Goal: Task Accomplishment & Management: Manage account settings

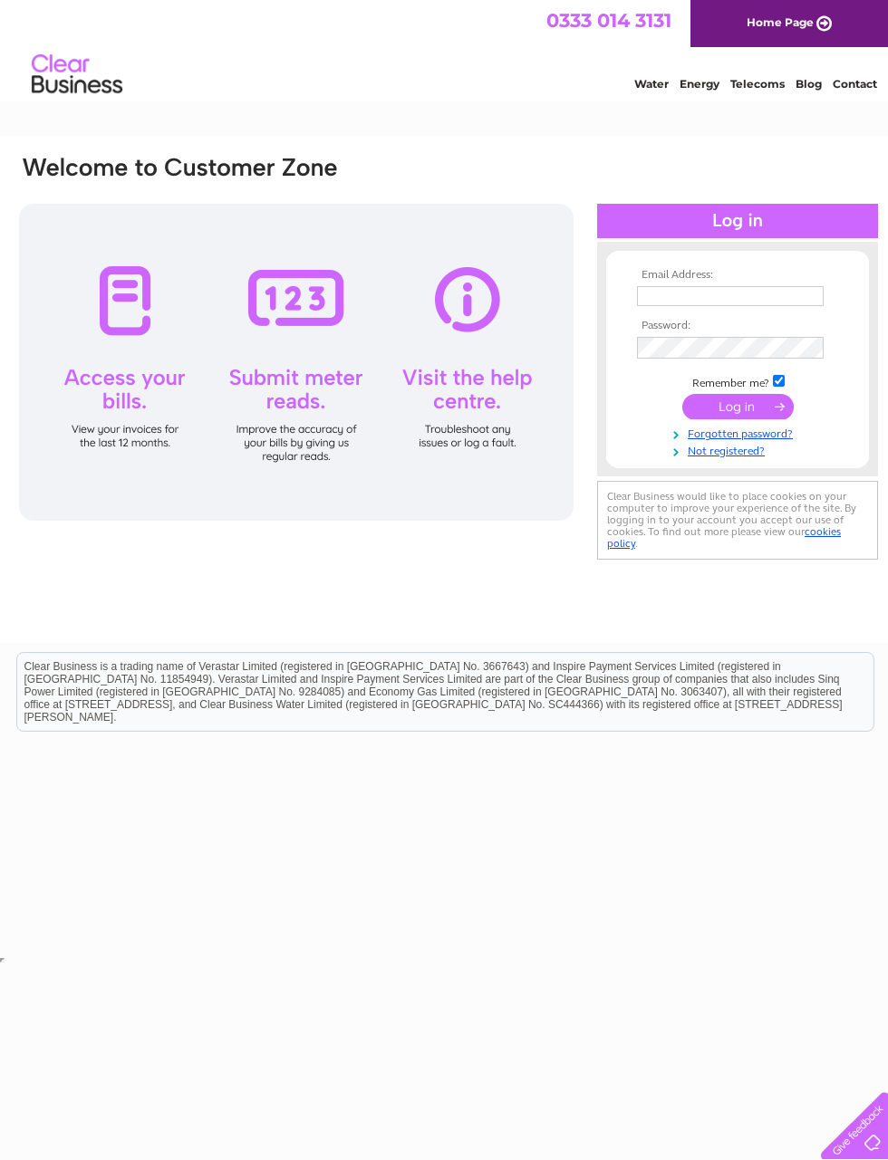
click at [743, 286] on input "text" at bounding box center [730, 296] width 187 height 20
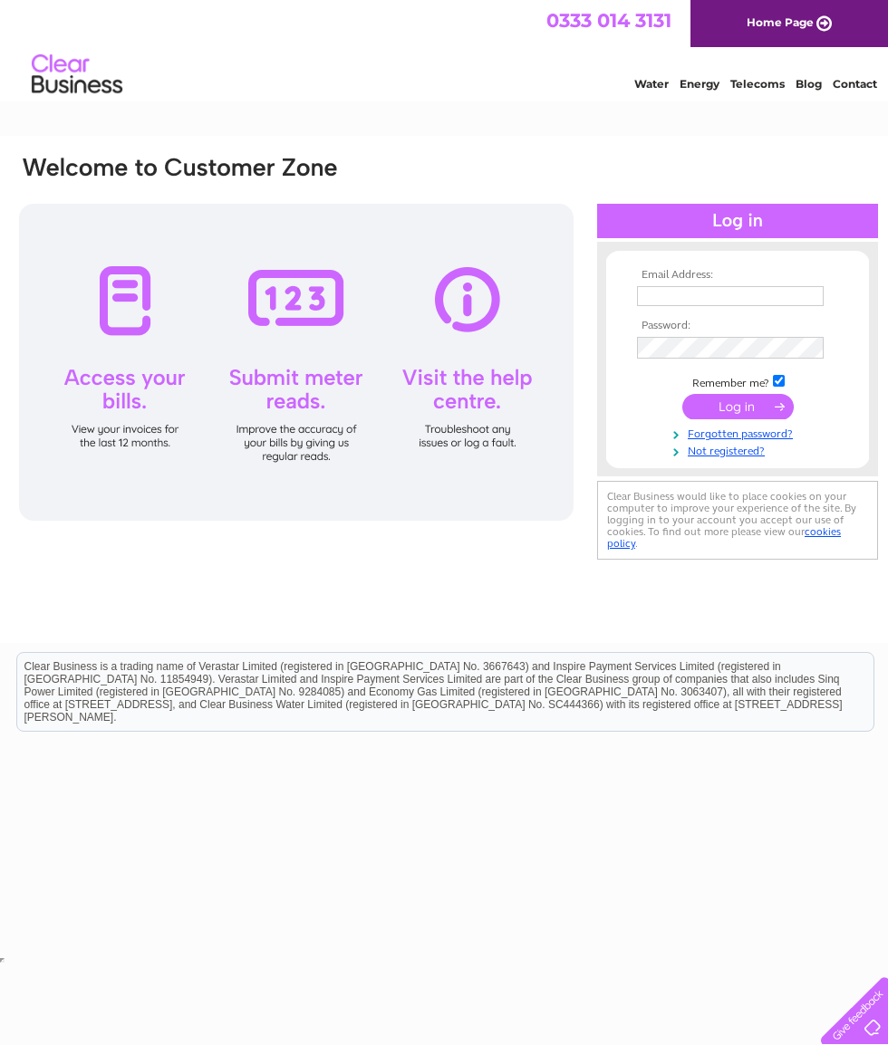
type input "grahamlyon1@unicomemail.co.uk"
click at [744, 407] on input "submit" at bounding box center [737, 406] width 111 height 25
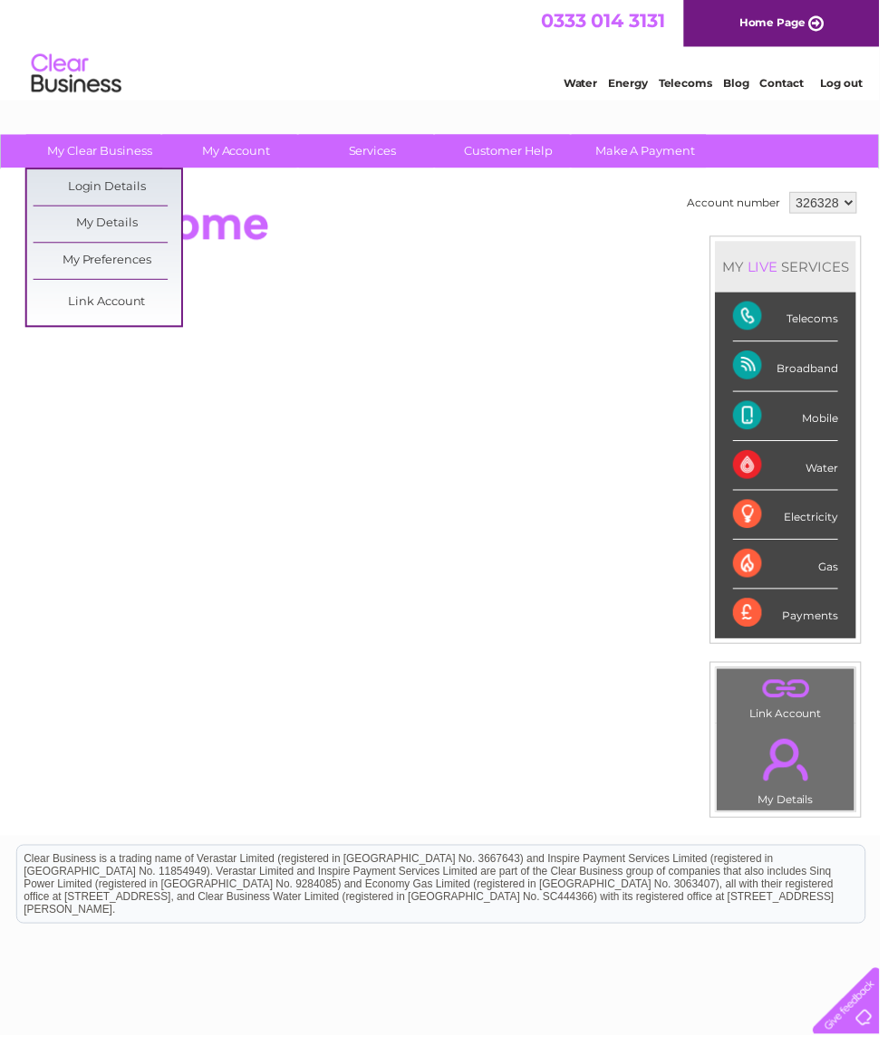
click at [65, 226] on link "My Details" at bounding box center [108, 226] width 149 height 36
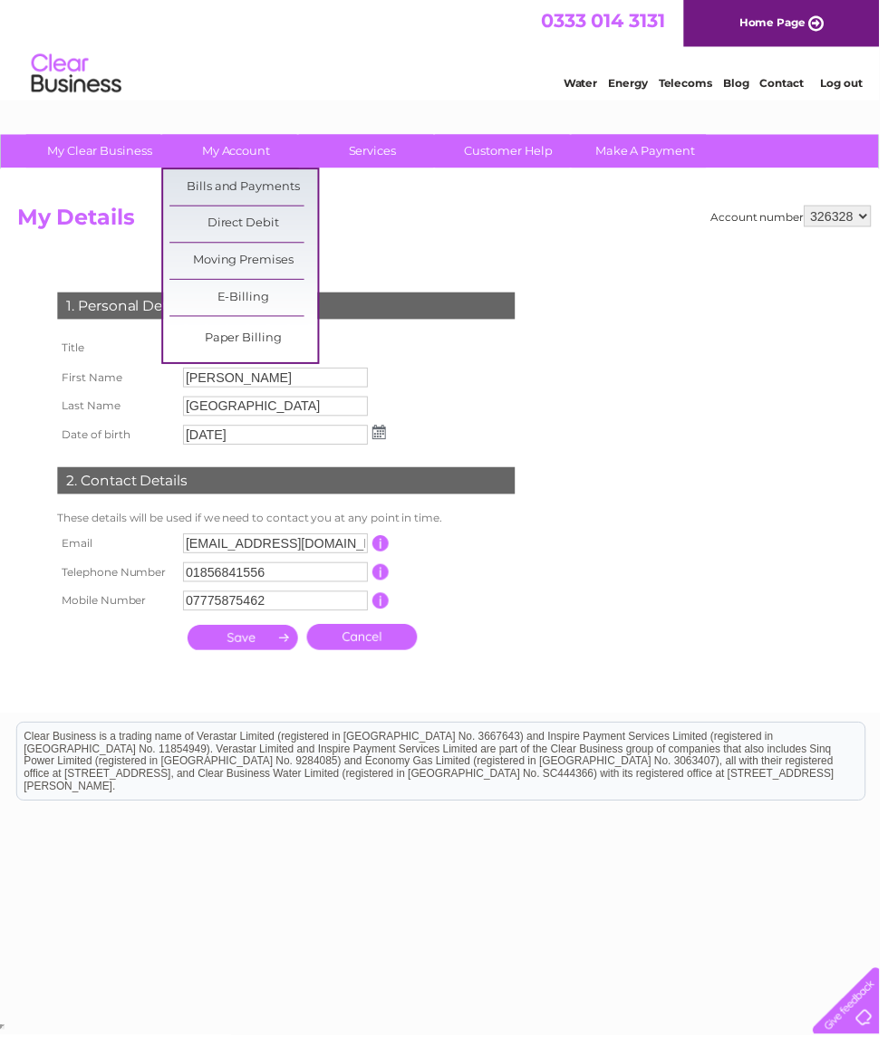
click at [175, 195] on link "Bills and Payments" at bounding box center [245, 189] width 149 height 36
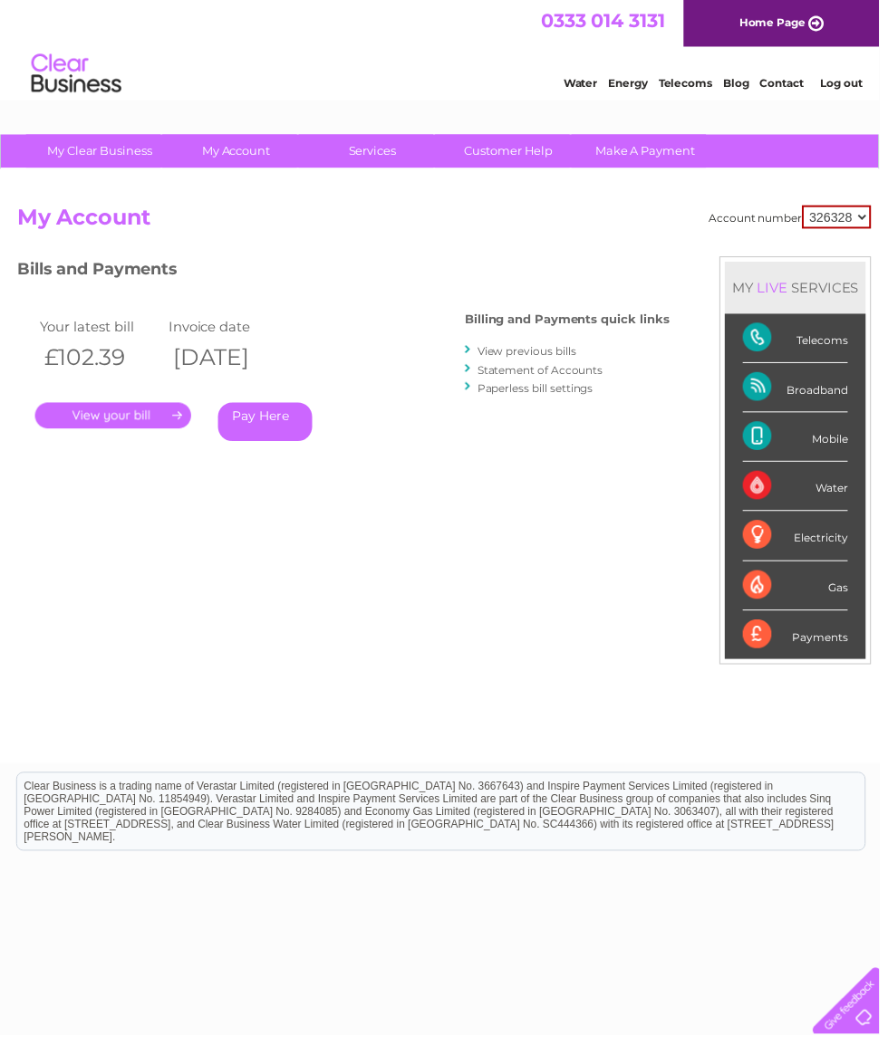
click at [832, 646] on div "Payments" at bounding box center [803, 641] width 106 height 49
click at [842, 646] on div "Payments" at bounding box center [803, 641] width 106 height 49
click at [765, 645] on div "Payments" at bounding box center [803, 641] width 106 height 49
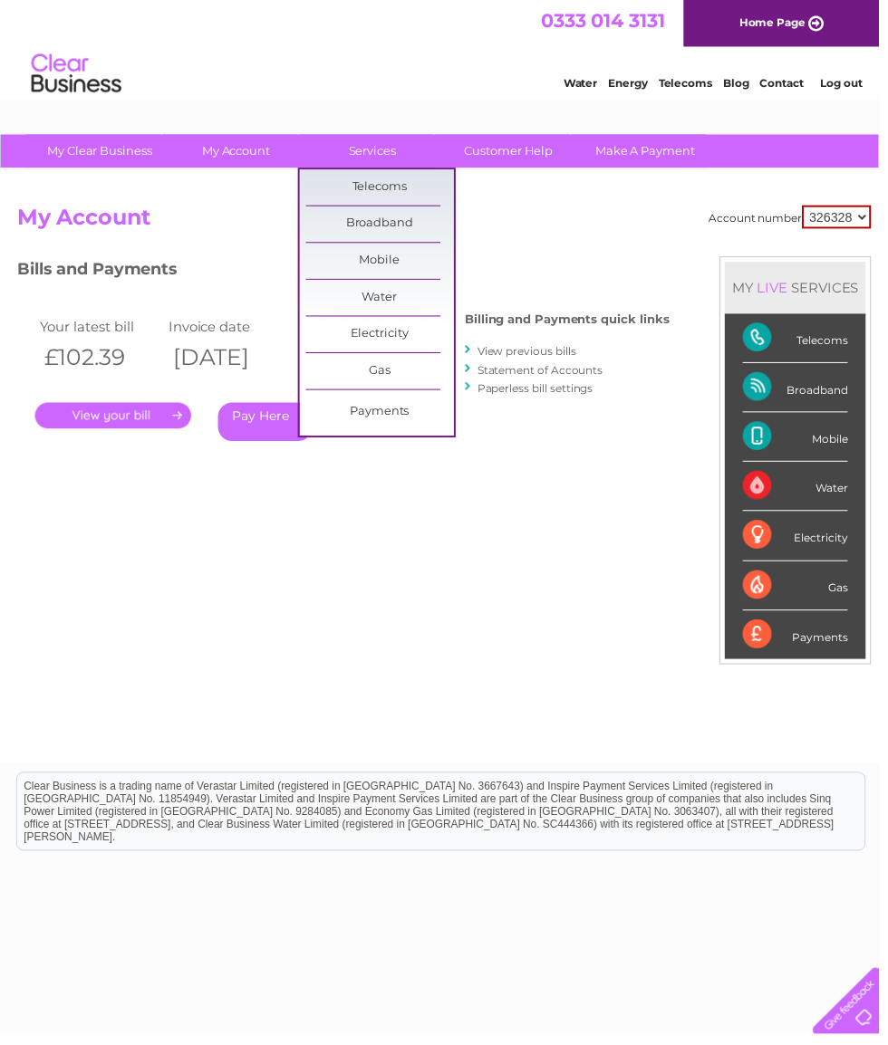
click at [524, 136] on link "Customer Help" at bounding box center [513, 153] width 149 height 34
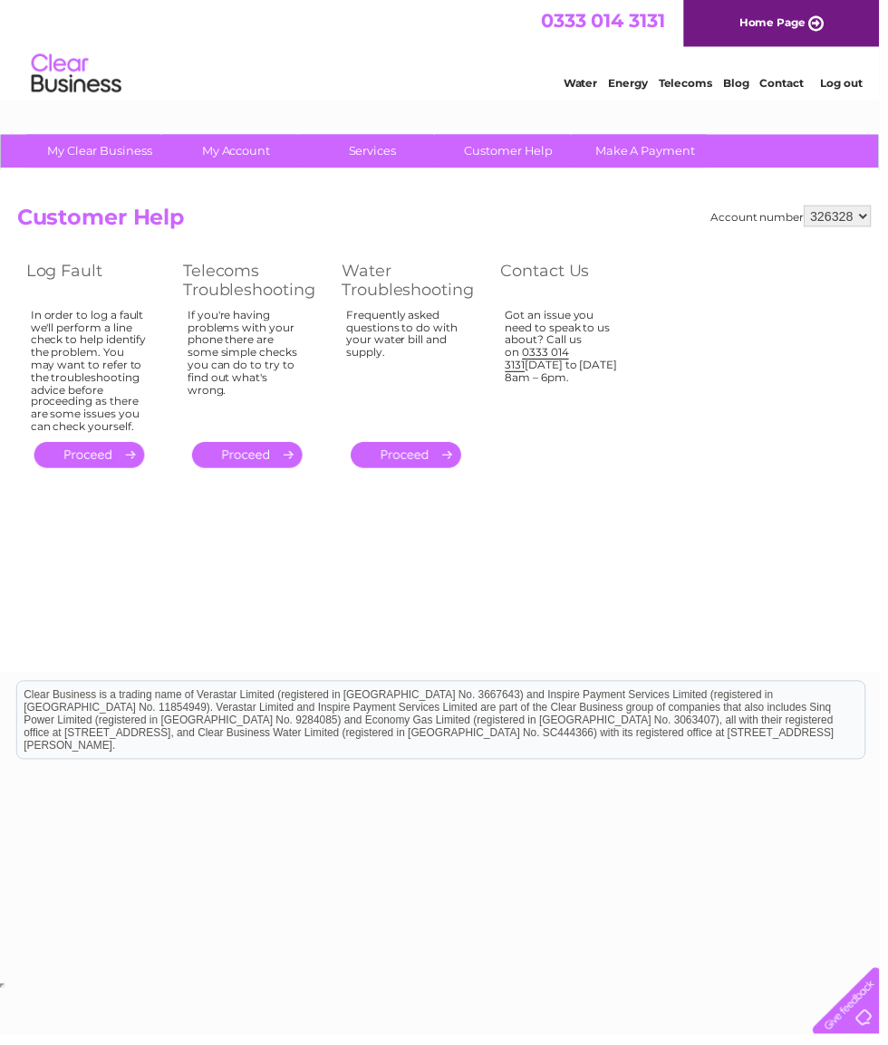
click at [666, 147] on link "Make A Payment" at bounding box center [651, 153] width 149 height 34
click at [671, 151] on link "Make A Payment" at bounding box center [651, 153] width 149 height 34
click at [371, 144] on link "Services" at bounding box center [376, 153] width 149 height 34
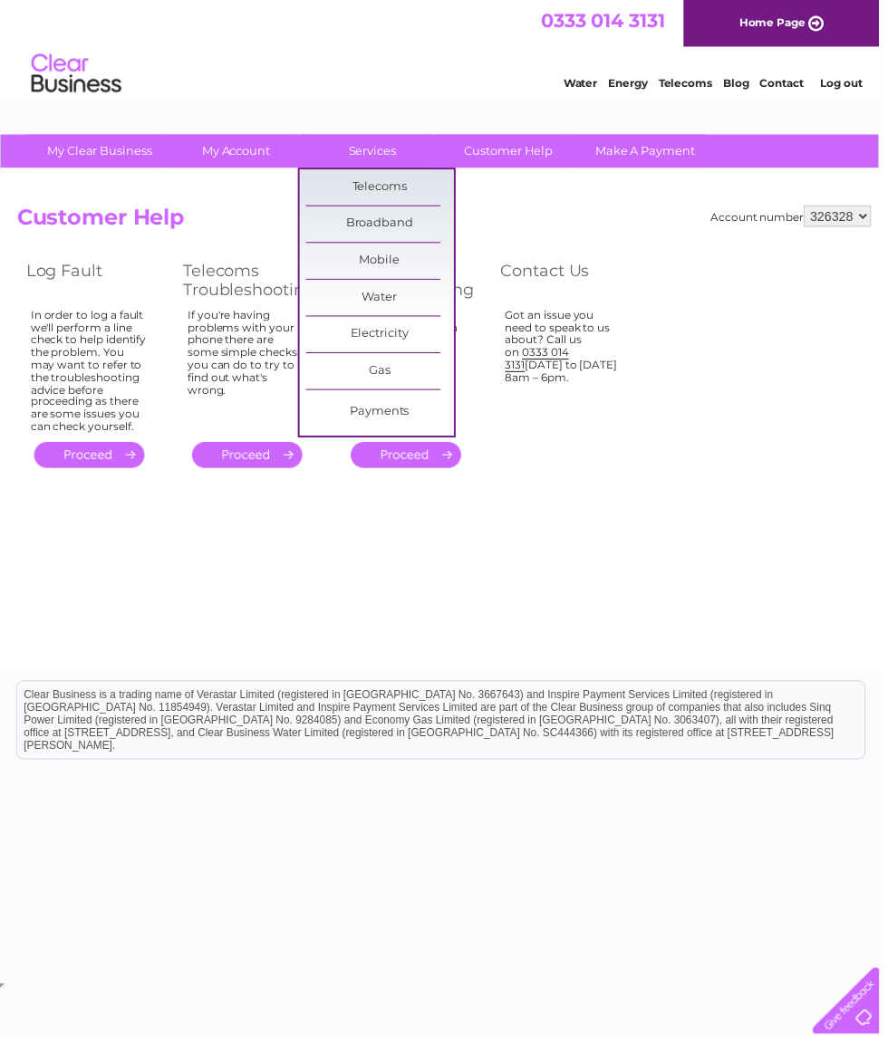
click at [382, 156] on link "Services" at bounding box center [376, 153] width 149 height 34
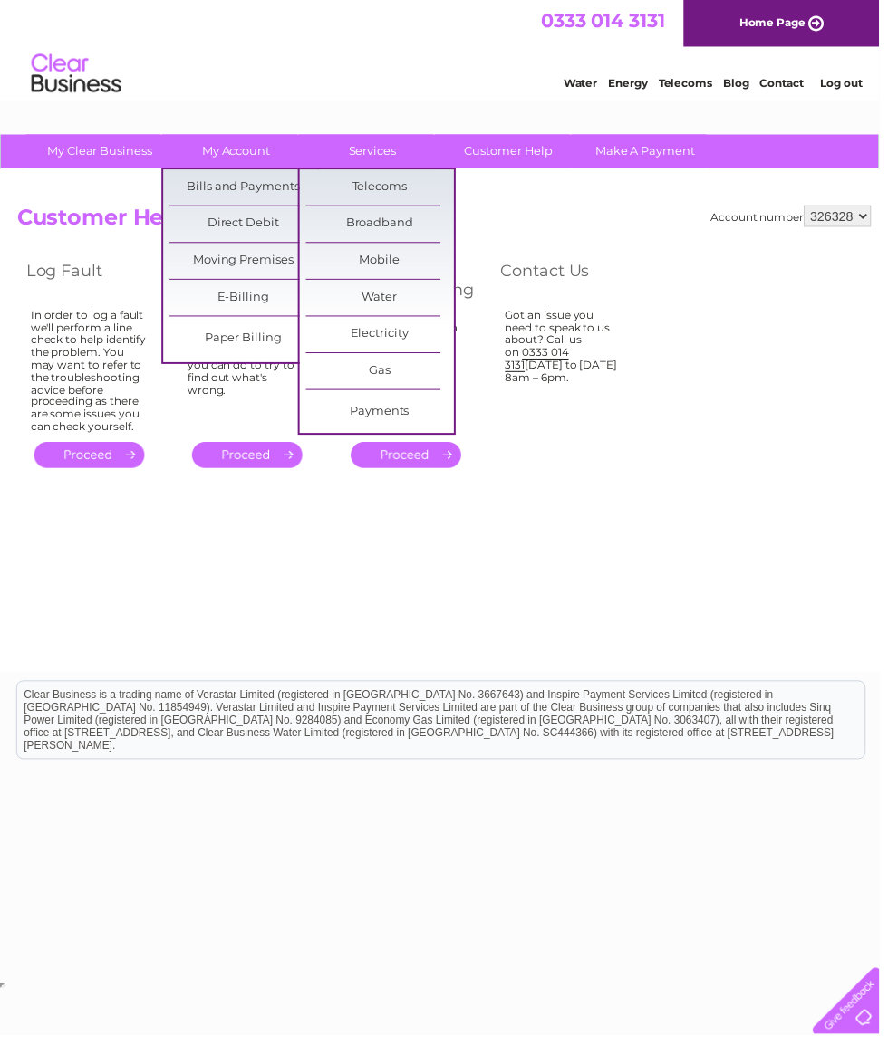
click at [234, 149] on link "My Account" at bounding box center [238, 153] width 149 height 34
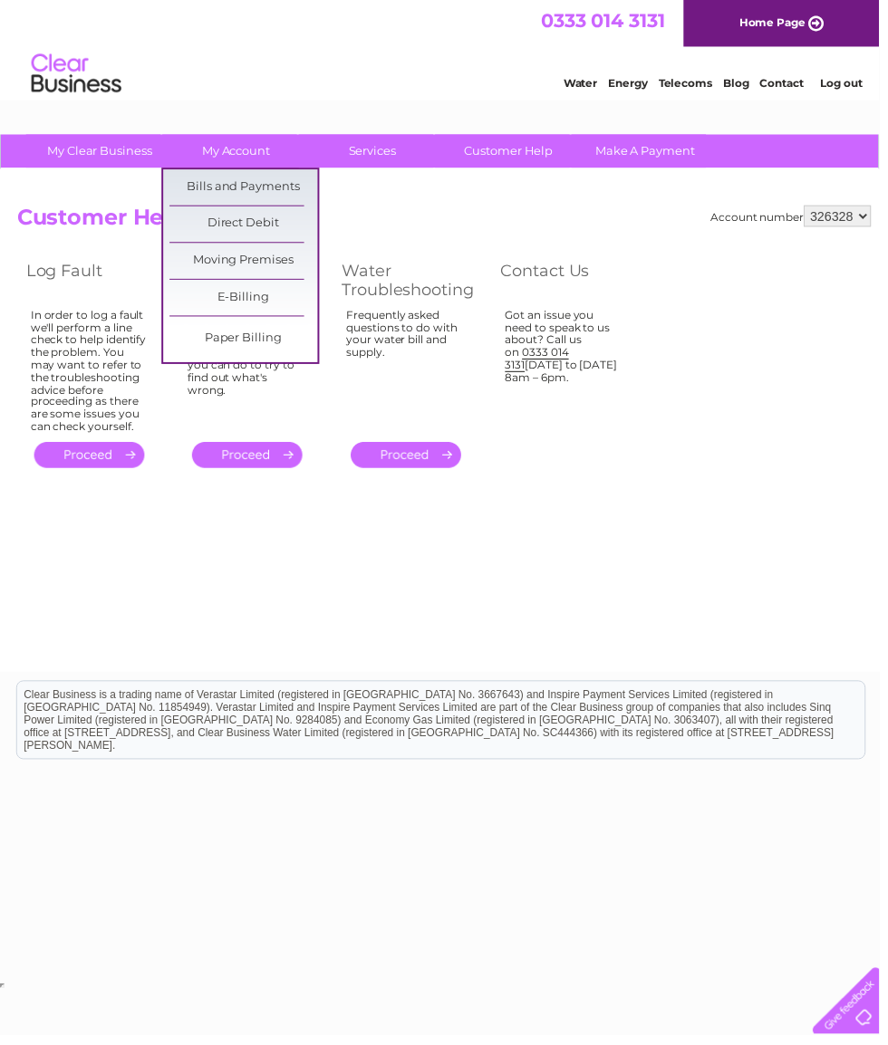
click at [227, 225] on link "Direct Debit" at bounding box center [245, 226] width 149 height 36
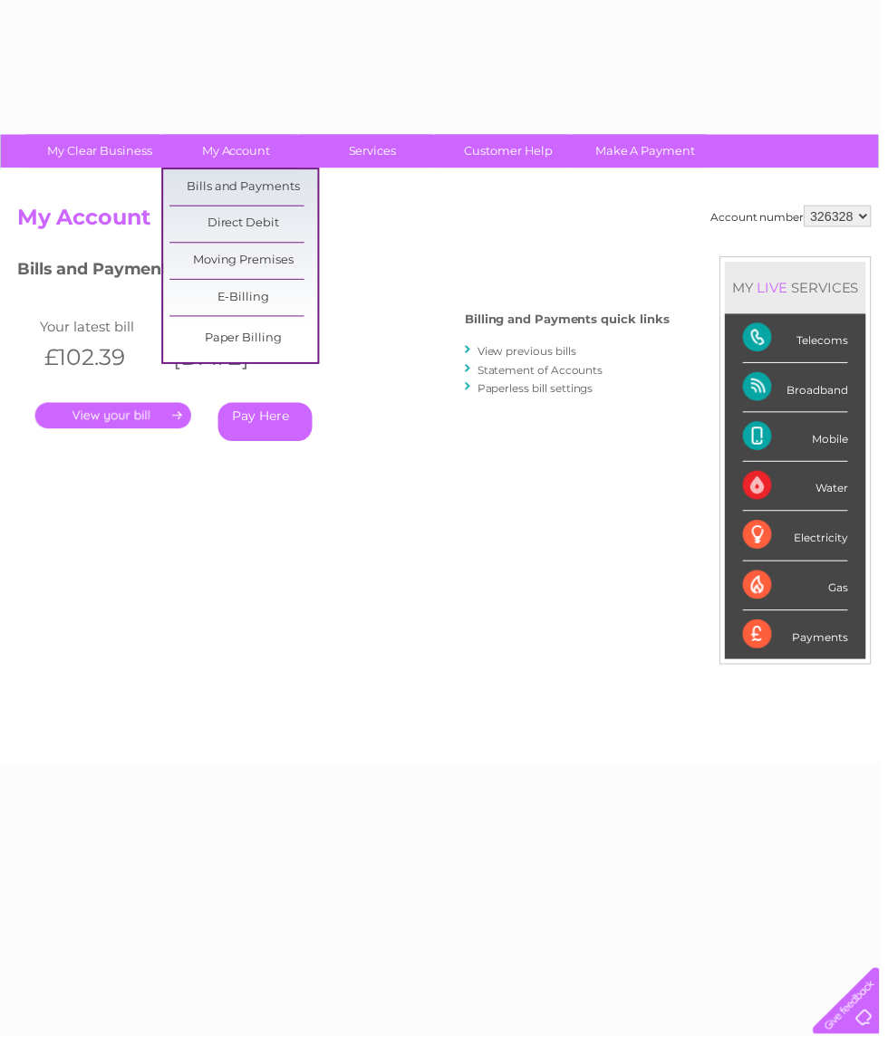
click at [197, 260] on link "Moving Premises" at bounding box center [245, 263] width 149 height 36
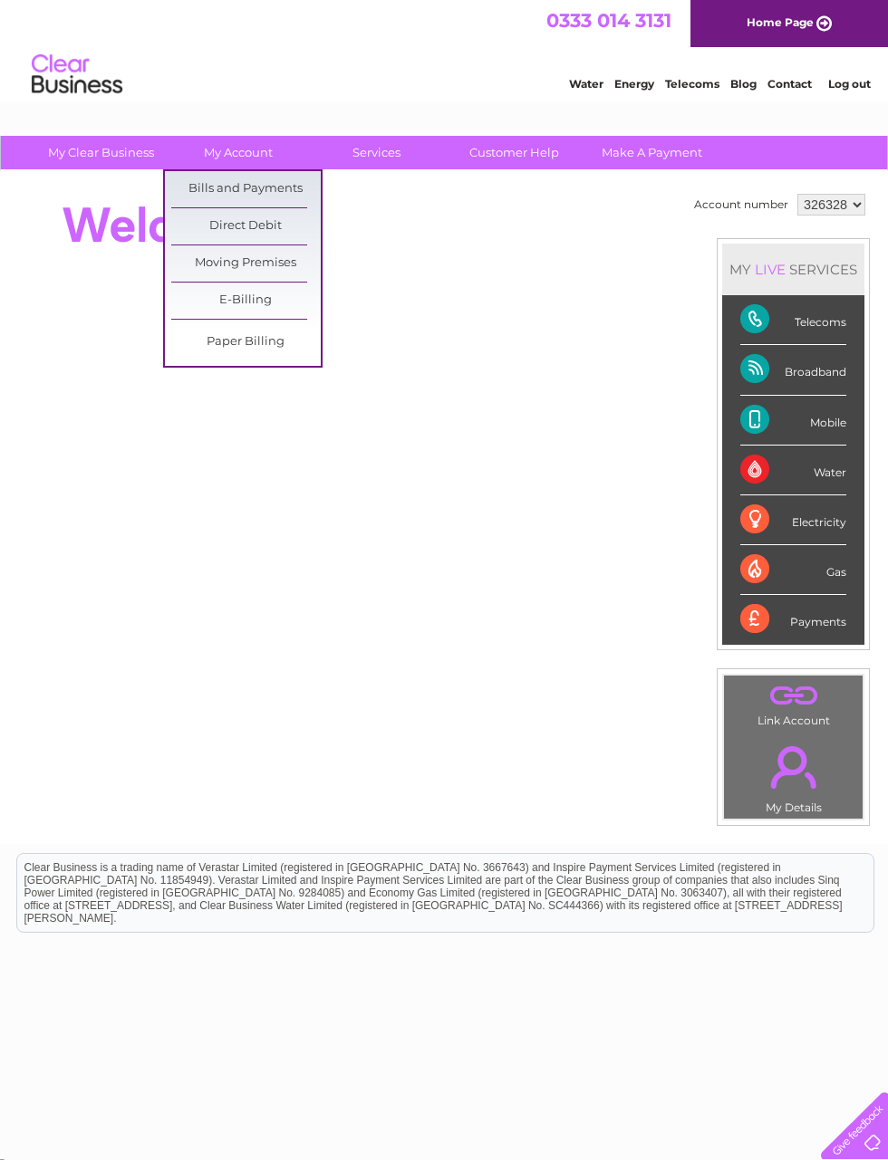
click at [197, 188] on link "Bills and Payments" at bounding box center [245, 189] width 149 height 36
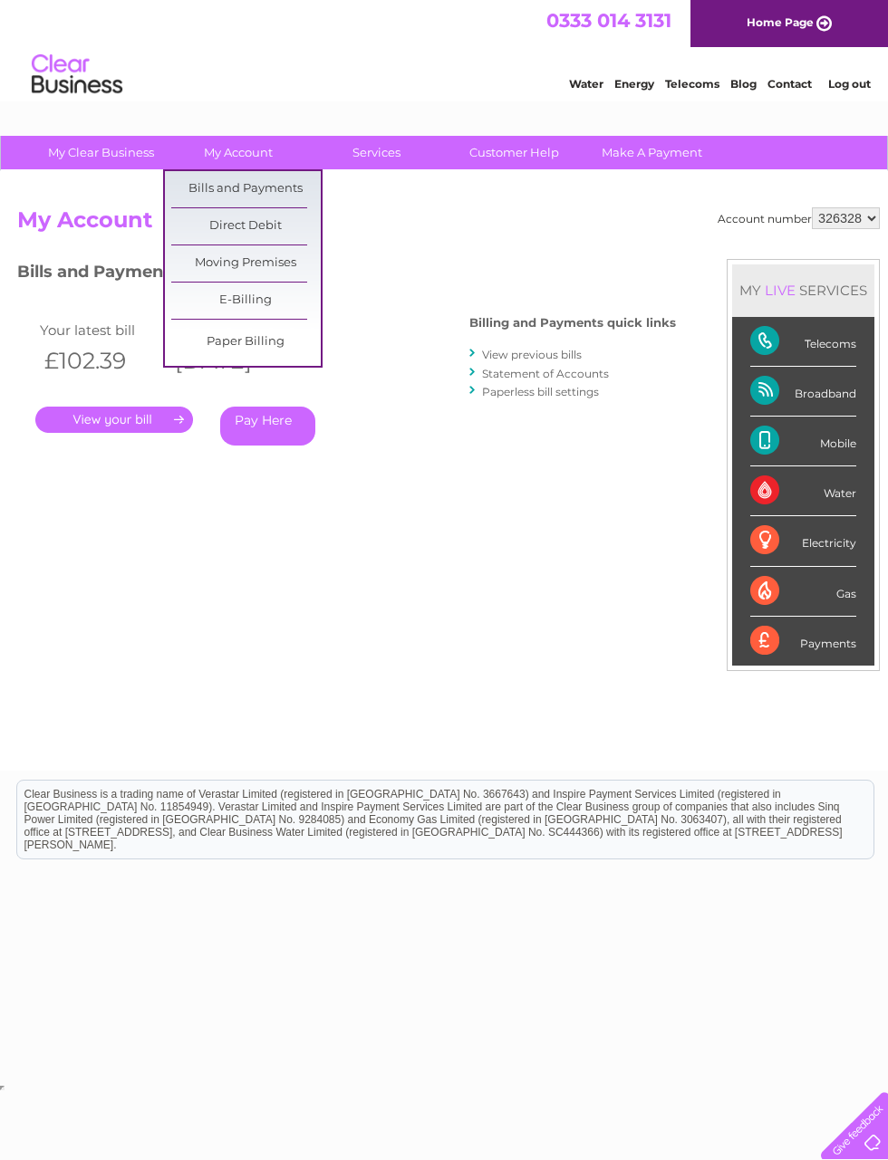
click at [218, 231] on link "Direct Debit" at bounding box center [245, 226] width 149 height 36
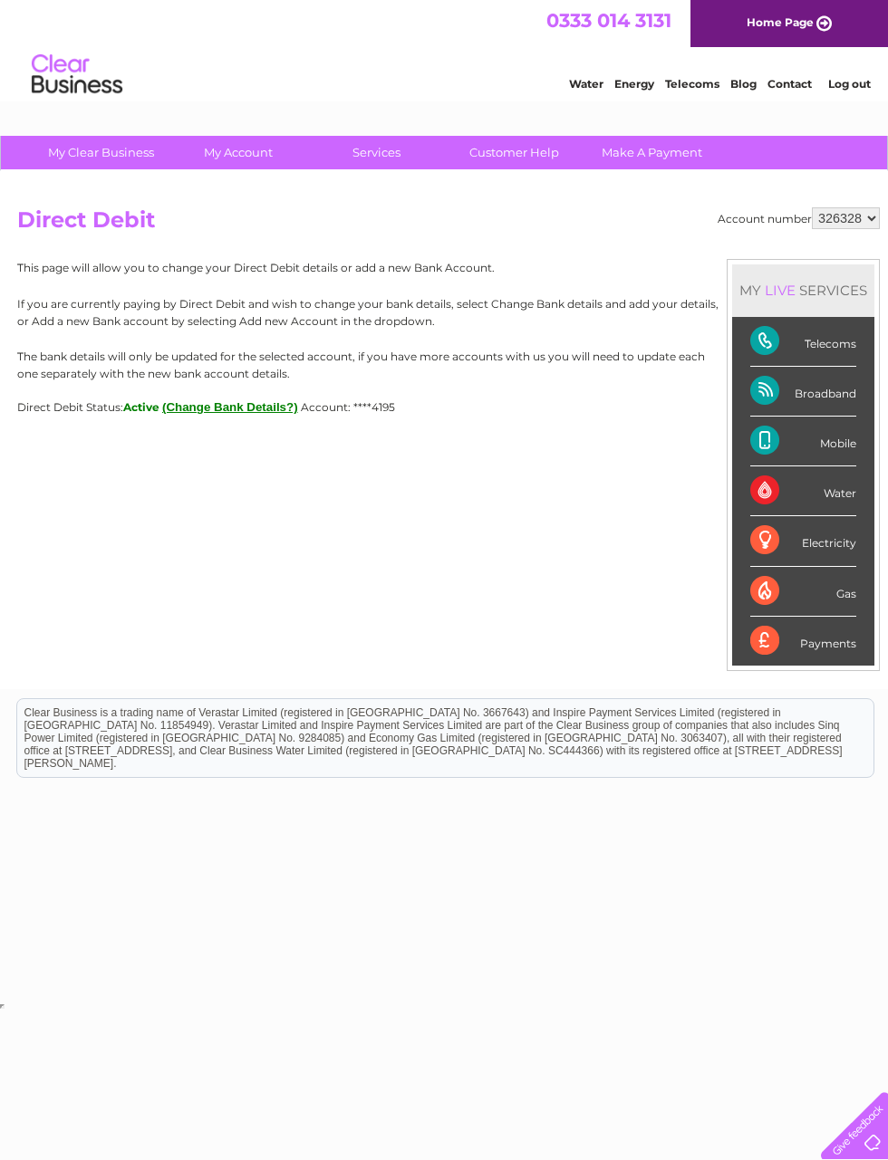
click at [238, 403] on button "(Change Bank Details?)" at bounding box center [230, 407] width 136 height 14
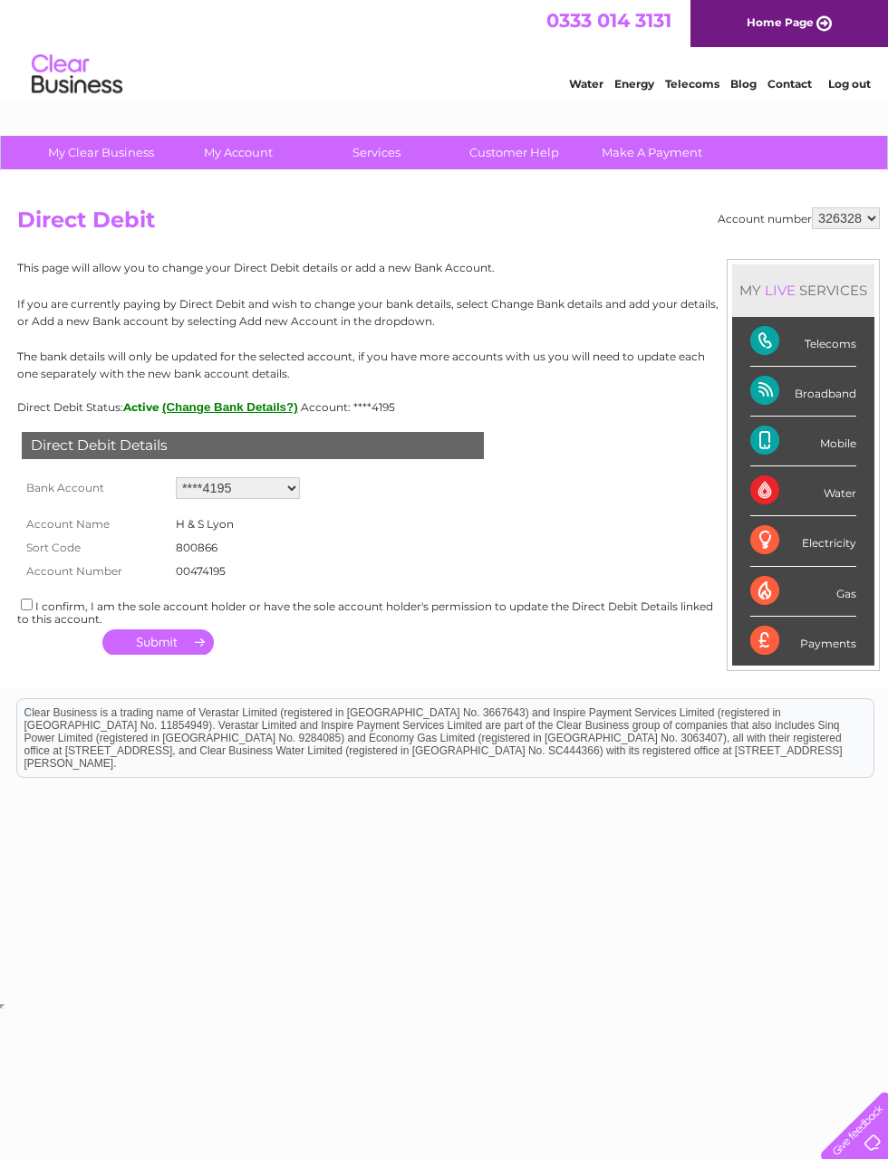
click at [299, 479] on select "Add new account ****4195 ****4195" at bounding box center [238, 488] width 124 height 22
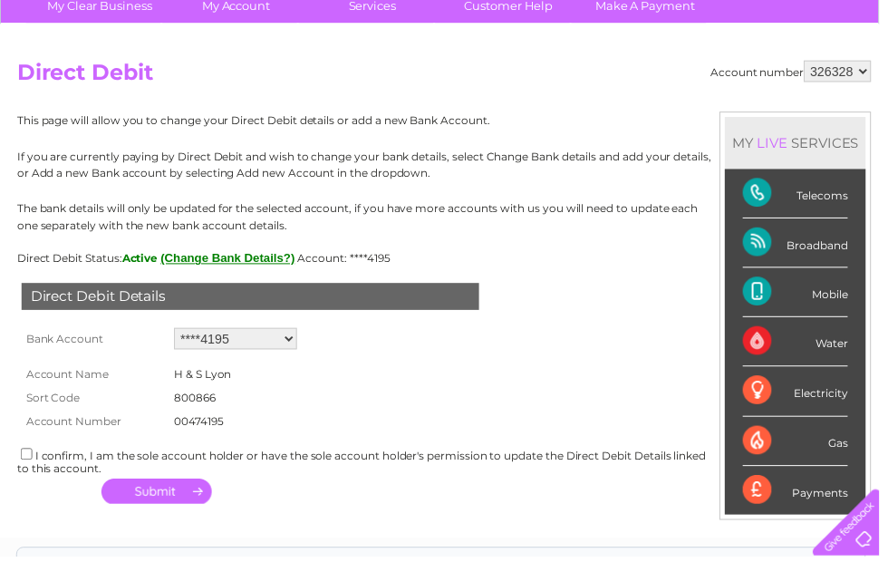
scroll to position [149, 0]
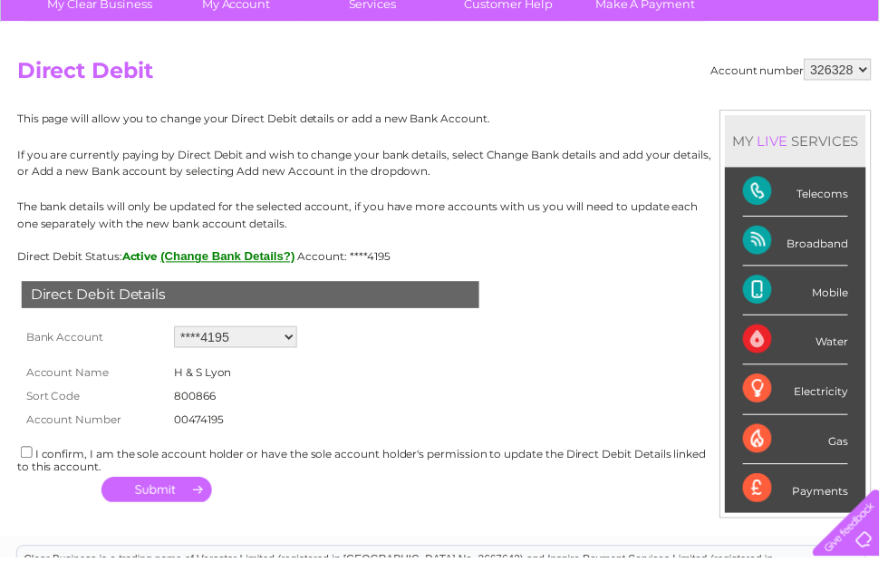
click at [287, 348] on select "Add new account ****4195 ****4195" at bounding box center [238, 340] width 124 height 22
select select "0"
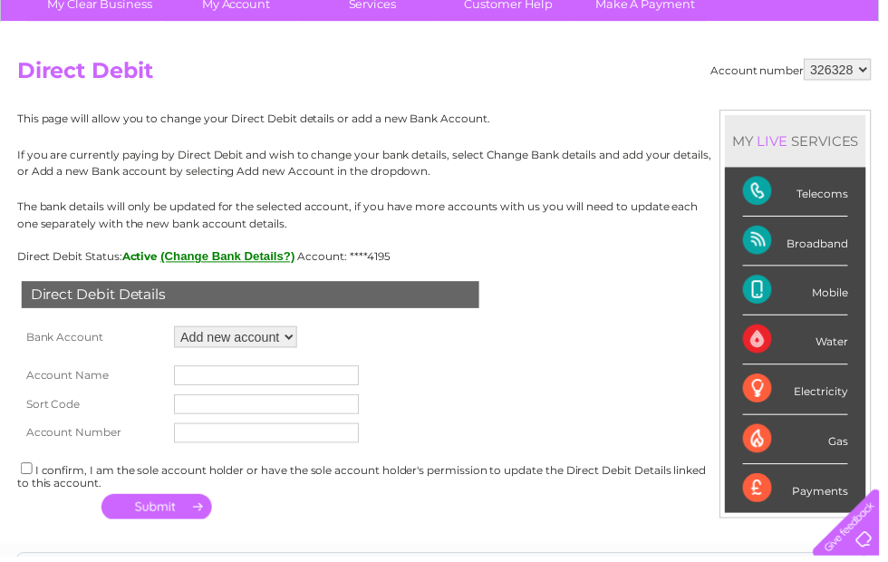
click at [300, 379] on input "text" at bounding box center [269, 379] width 187 height 20
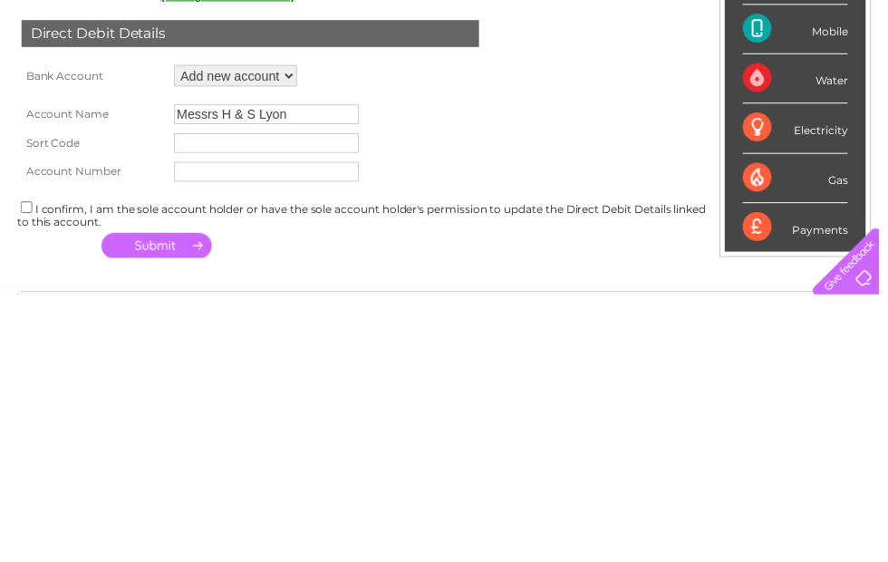
type input "Messrs H & S Lyon"
click at [335, 398] on input "text" at bounding box center [269, 408] width 187 height 20
type input "80-22-60"
click at [303, 427] on input "text" at bounding box center [269, 437] width 187 height 20
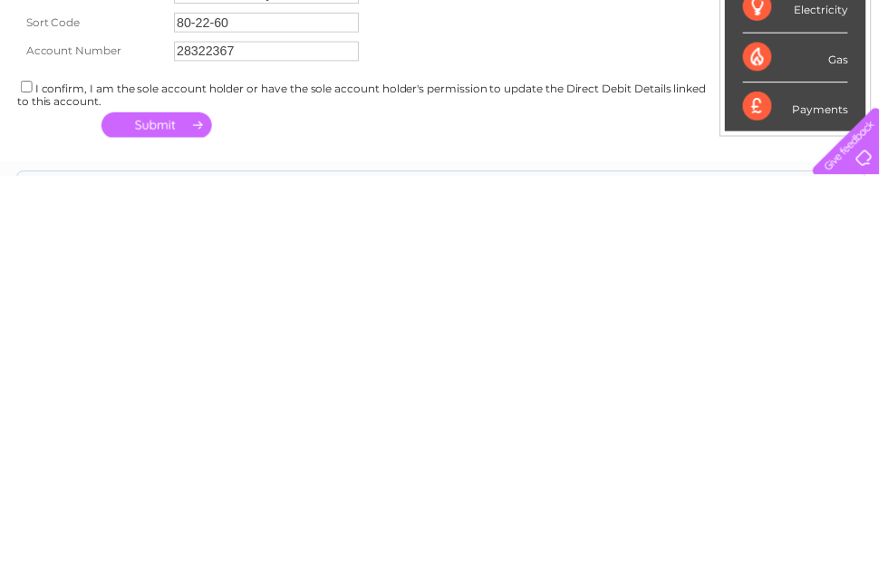
type input "28322367"
click at [28, 467] on input "checkbox" at bounding box center [27, 473] width 12 height 12
checkbox input "true"
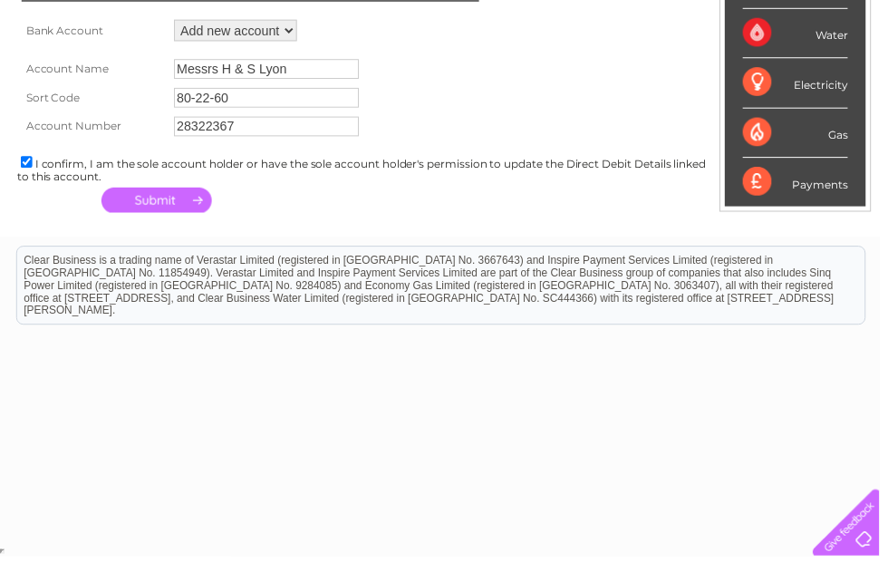
click at [168, 201] on button "button" at bounding box center [157, 201] width 111 height 25
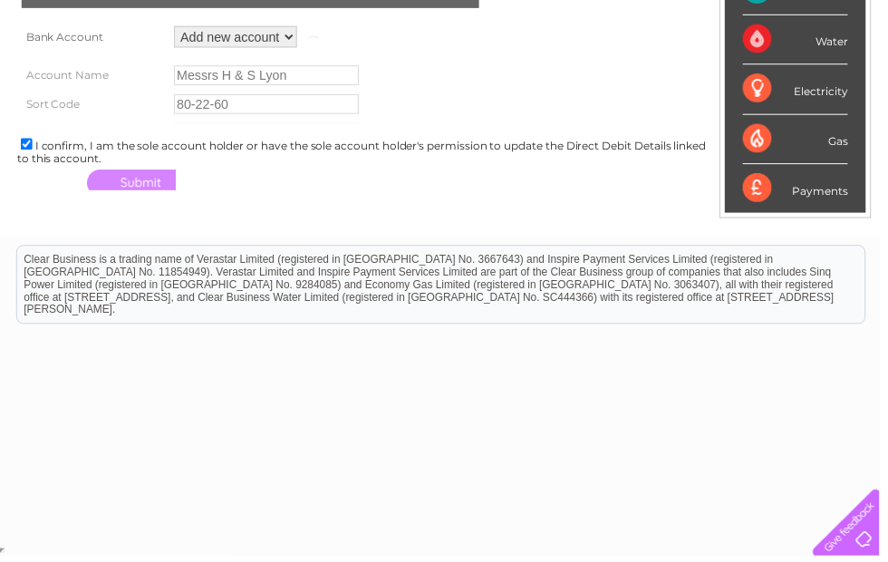
scroll to position [442, 0]
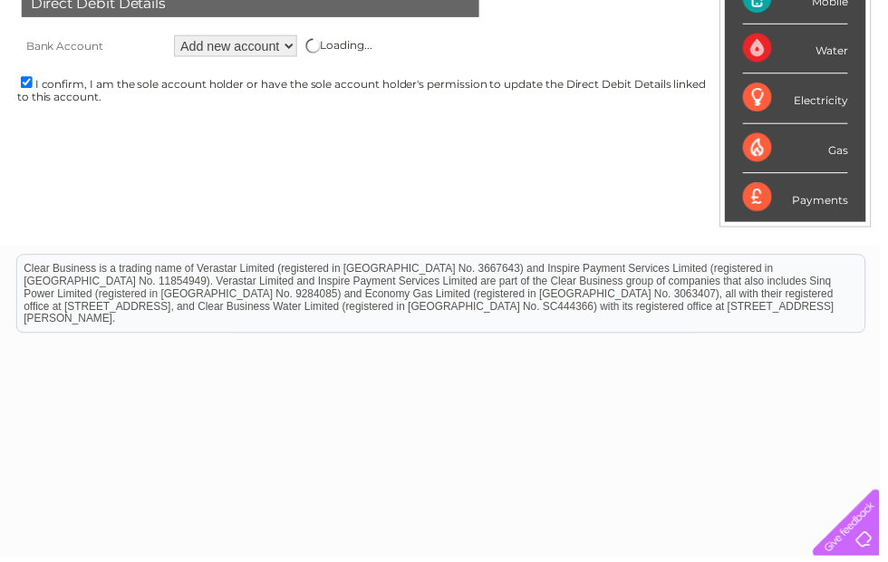
click at [855, 361] on html "Clear Business is a trading name of Verastar Limited (registered in [GEOGRAPHIC…" at bounding box center [444, 303] width 888 height 116
click at [288, 54] on select "Add new account ****4195 ****4195" at bounding box center [238, 46] width 124 height 22
click at [367, 39] on div "Loading..." at bounding box center [342, 46] width 67 height 14
click at [290, 45] on select "Add new account ****4195 ****4195" at bounding box center [238, 46] width 124 height 22
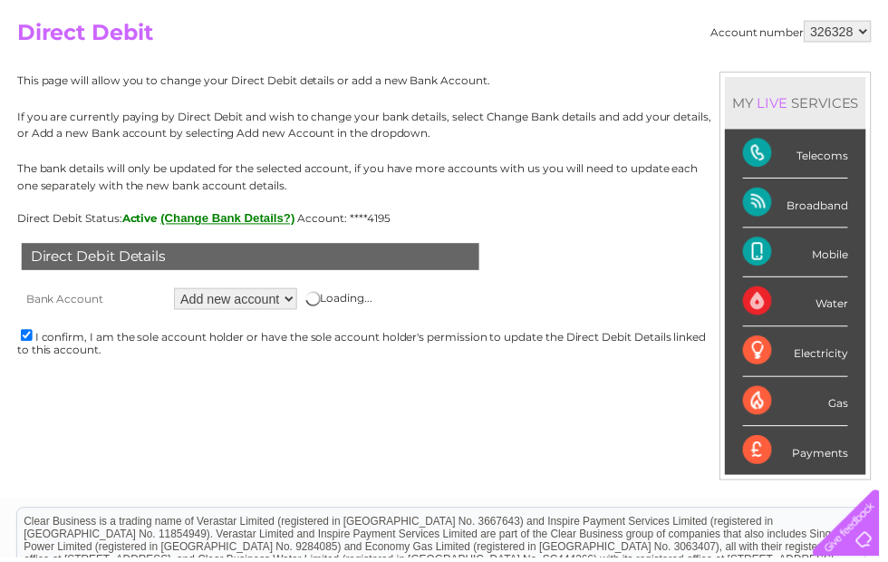
scroll to position [187, 0]
